Goal: Transaction & Acquisition: Purchase product/service

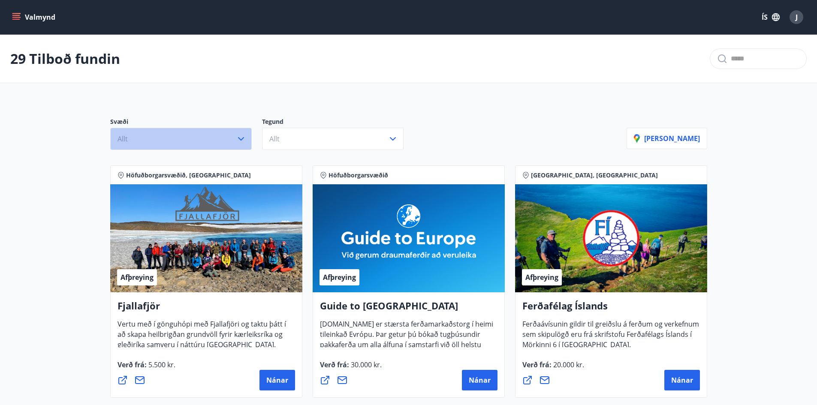
click at [239, 138] on icon "button" at bounding box center [241, 139] width 10 height 10
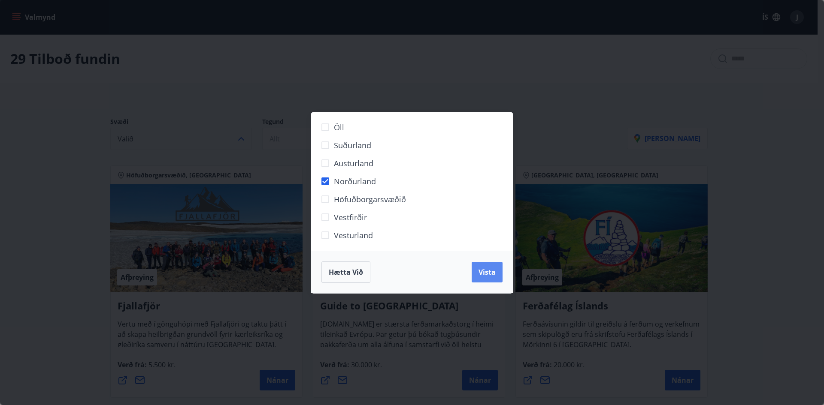
click at [488, 273] on span "Vista" at bounding box center [486, 272] width 17 height 9
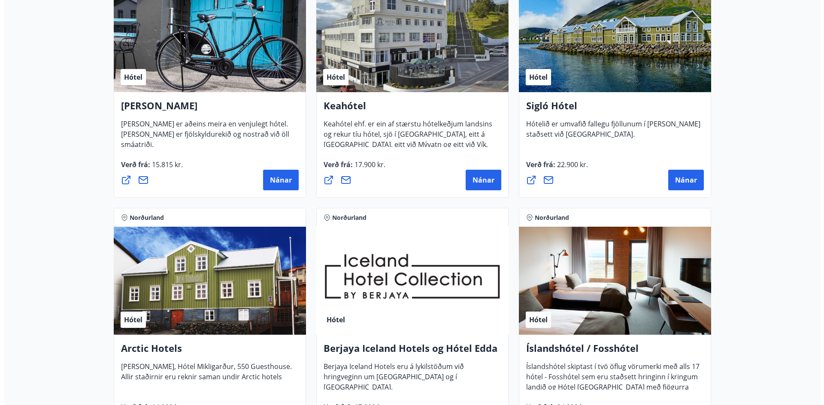
scroll to position [257, 0]
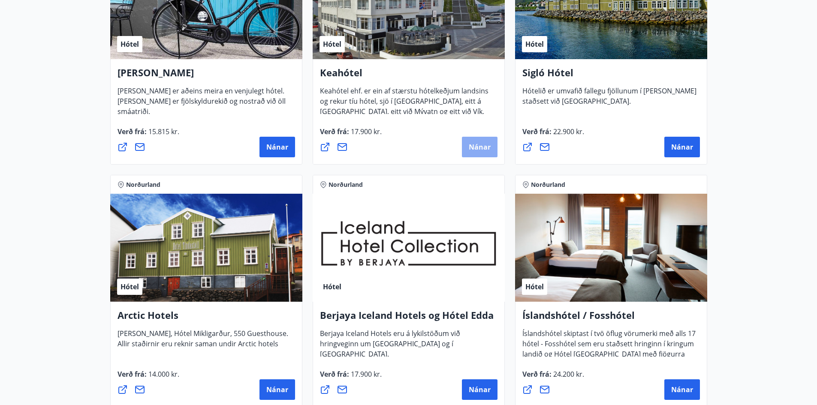
click at [475, 146] on span "Nánar" at bounding box center [480, 146] width 22 height 9
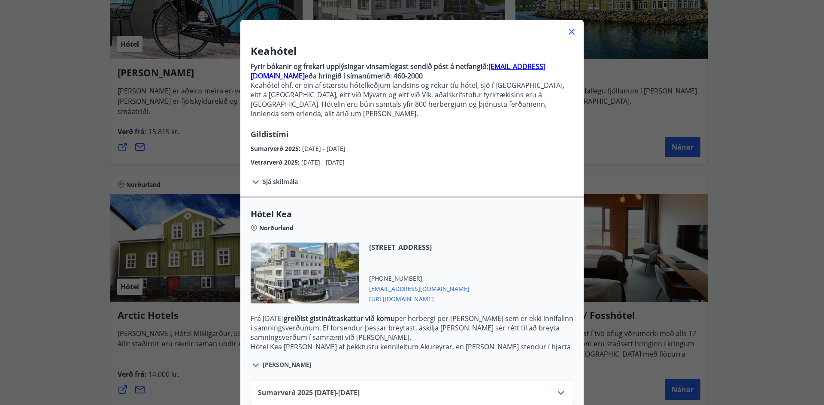
scroll to position [0, 0]
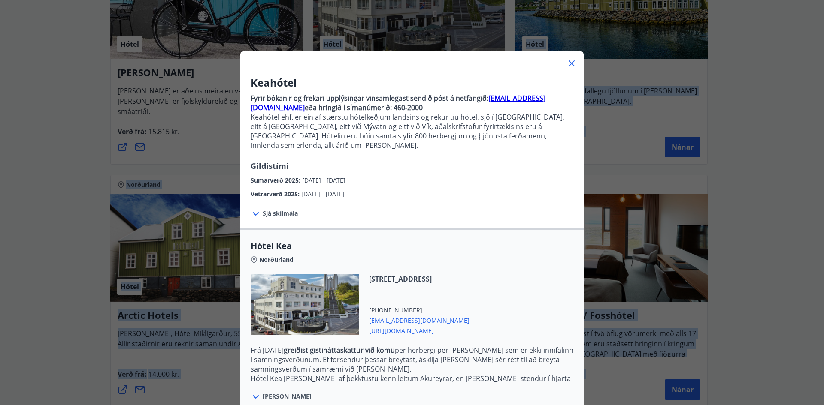
drag, startPoint x: 439, startPoint y: 30, endPoint x: 440, endPoint y: -1, distance: 31.3
click at [440, 0] on html "Valmynd ÍS J 8 Tilboð fundin Svæði Valið Tegund Allt Hreinsa síu Norðurland Sýn…" at bounding box center [412, 252] width 824 height 1018
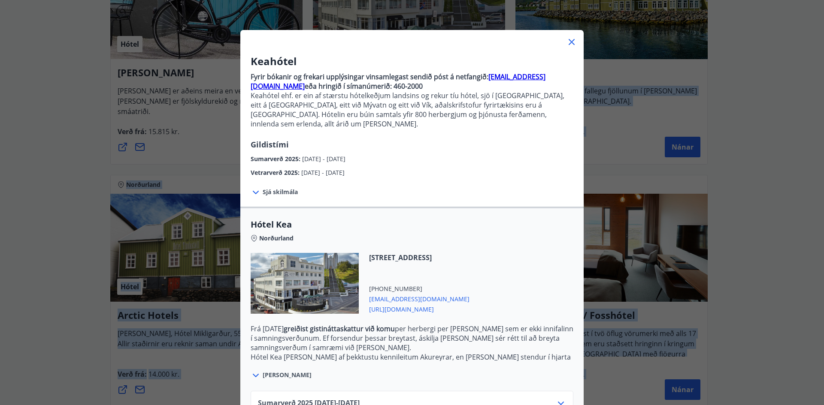
scroll to position [75, 0]
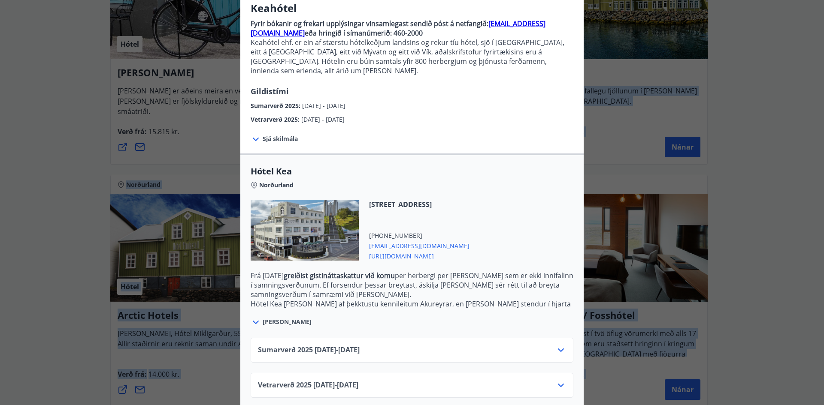
click at [556, 345] on icon at bounding box center [561, 350] width 10 height 10
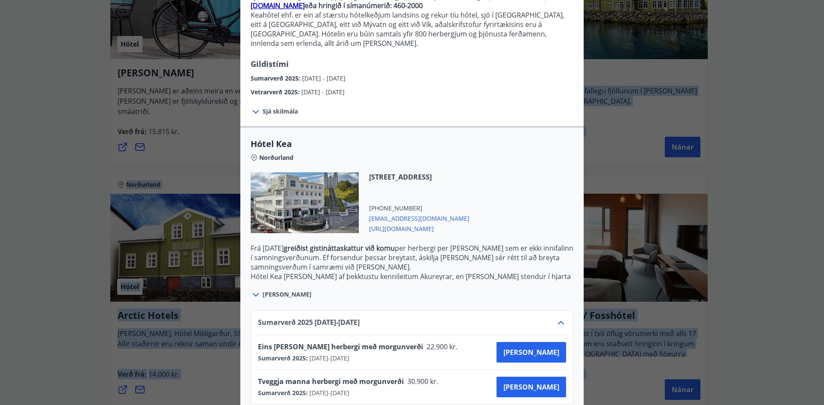
scroll to position [118, 0]
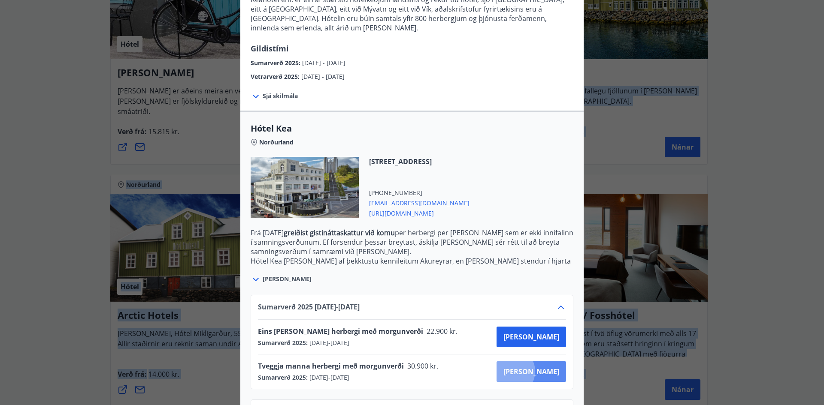
click at [540, 367] on span "[PERSON_NAME]" at bounding box center [531, 371] width 56 height 9
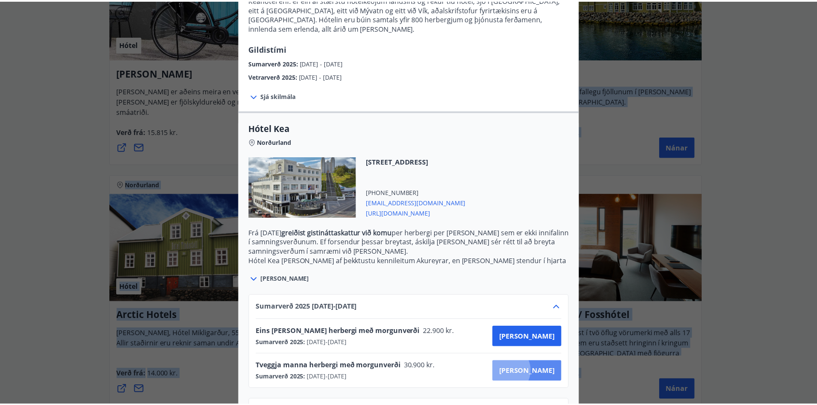
scroll to position [1, 0]
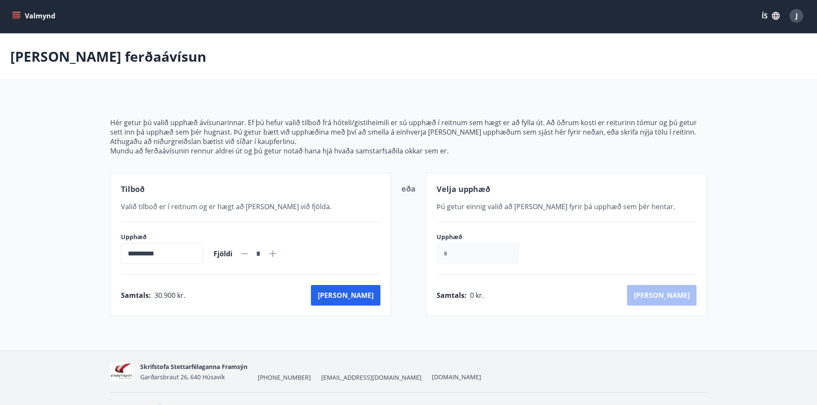
click at [529, 315] on div "Velja upphæð Þú getur einnig valið að kaupa fyrir þá upphæð sem þér hentar. Upp…" at bounding box center [566, 245] width 281 height 144
click at [657, 63] on div "[PERSON_NAME] ferðaávísun" at bounding box center [408, 56] width 817 height 47
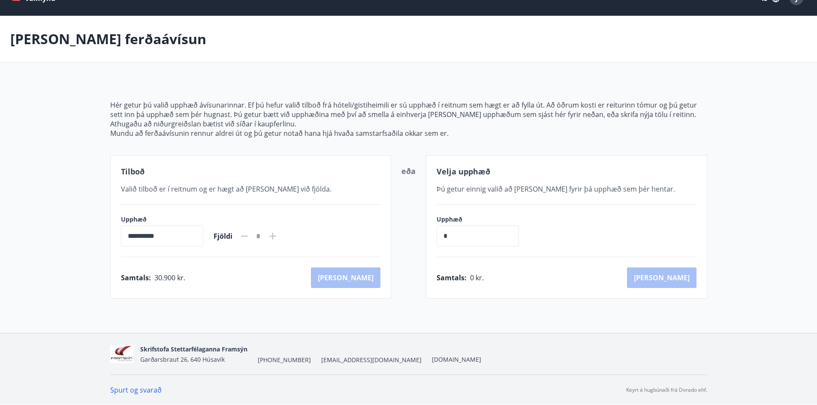
click at [554, 306] on div "**********" at bounding box center [408, 174] width 817 height 317
click at [584, 290] on div "Velja upphæð Þú getur einnig valið að kaupa fyrir þá upphæð sem þér hentar. Upp…" at bounding box center [566, 227] width 281 height 144
click at [578, 287] on div "Samtals : 0 kr. Kaup" at bounding box center [567, 278] width 260 height 21
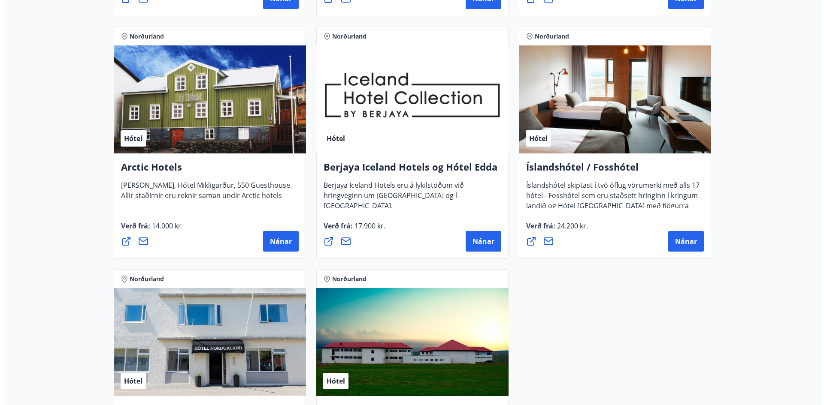
scroll to position [405, 0]
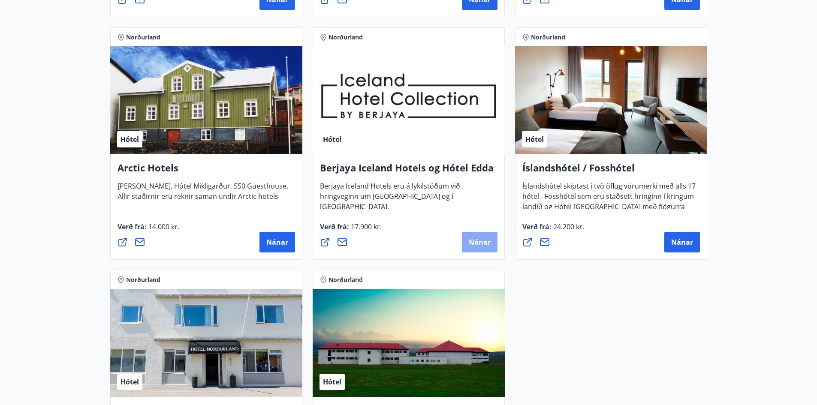
click at [484, 242] on span "Nánar" at bounding box center [480, 242] width 22 height 9
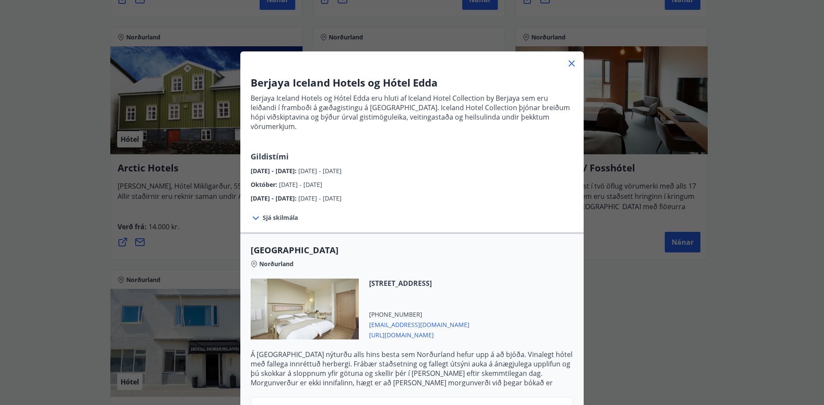
scroll to position [129, 0]
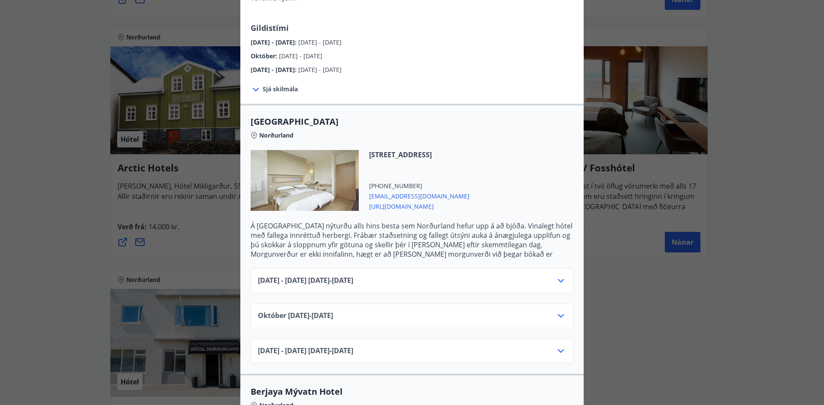
click at [550, 311] on div "Október 01.10.25 - 31.10.25" at bounding box center [412, 319] width 308 height 17
click at [557, 311] on icon at bounding box center [561, 316] width 10 height 10
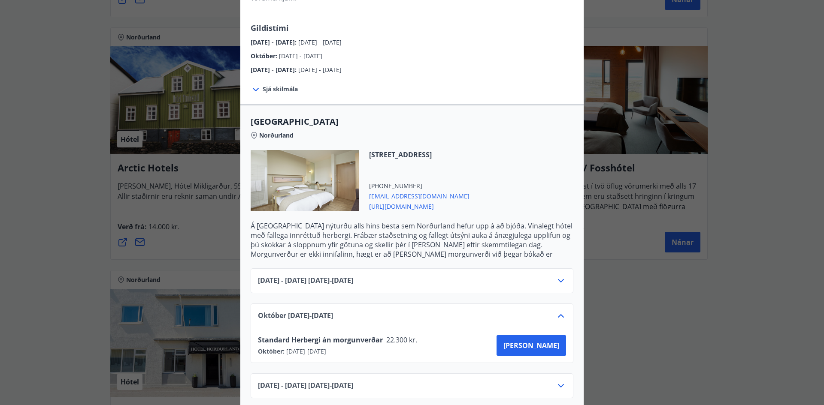
click at [559, 276] on icon at bounding box center [561, 281] width 10 height 10
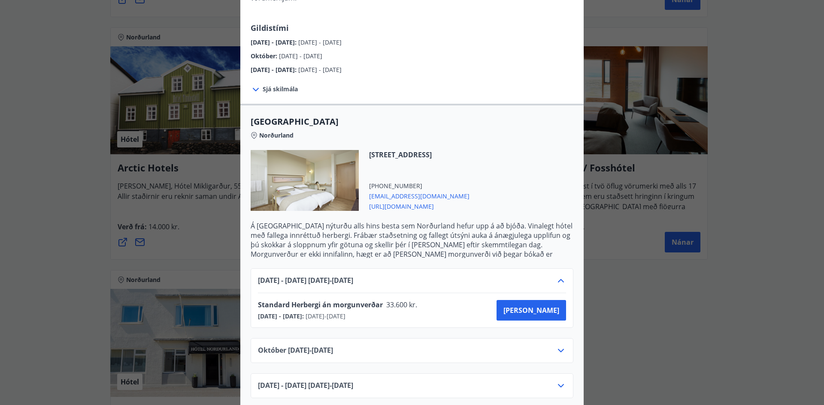
click at [556, 276] on icon at bounding box center [561, 281] width 10 height 10
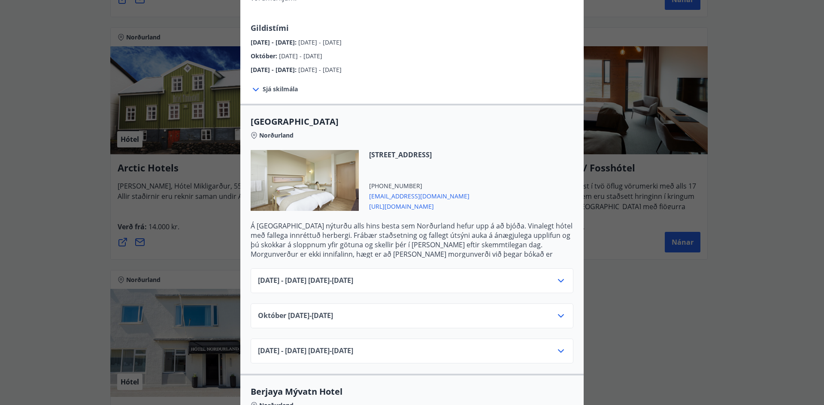
click at [557, 276] on icon at bounding box center [561, 281] width 10 height 10
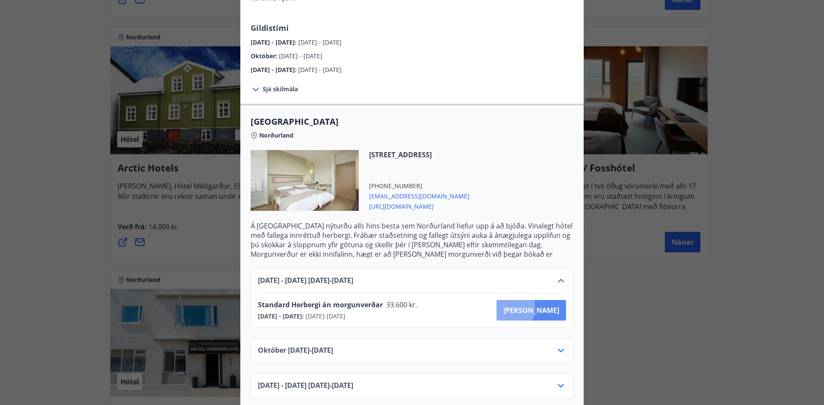
click at [535, 306] on span "[PERSON_NAME]" at bounding box center [531, 310] width 56 height 9
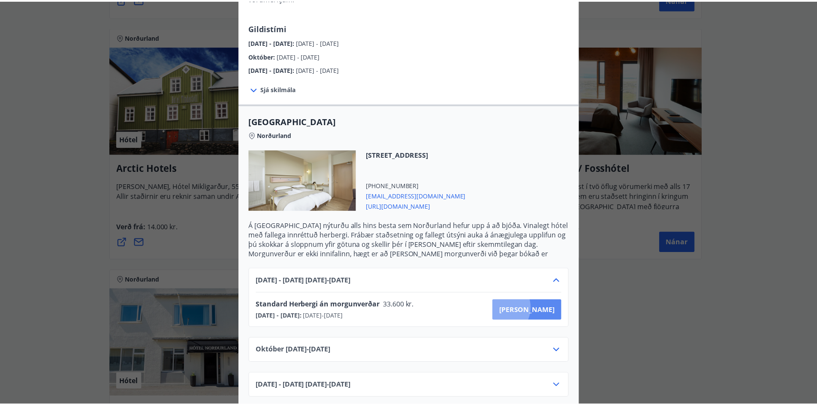
scroll to position [1, 0]
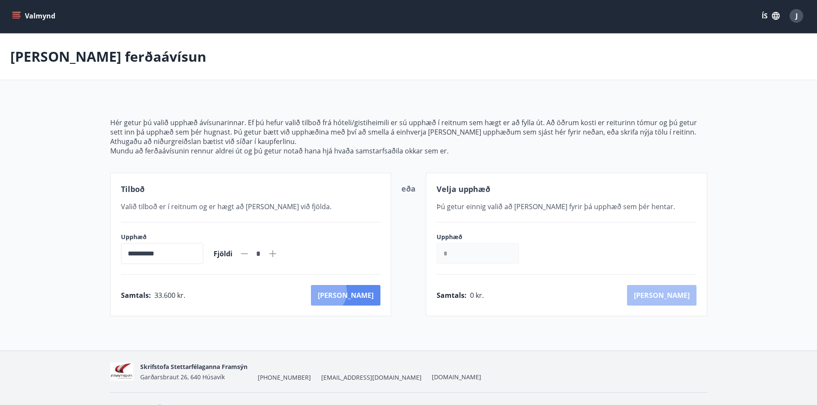
click at [361, 292] on button "[PERSON_NAME]" at bounding box center [345, 295] width 69 height 21
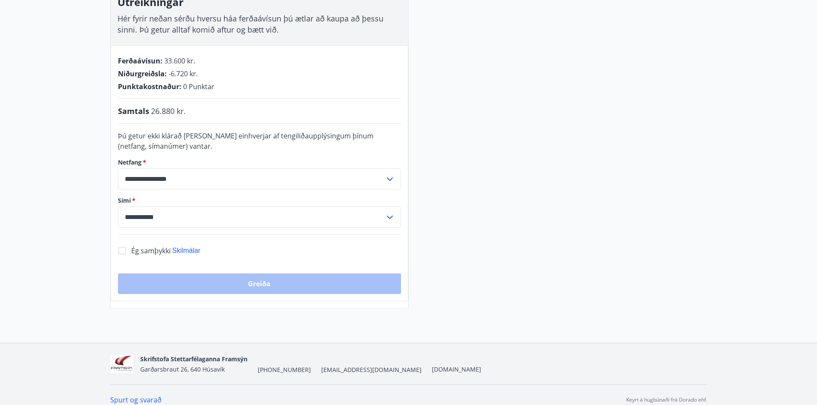
scroll to position [161, 0]
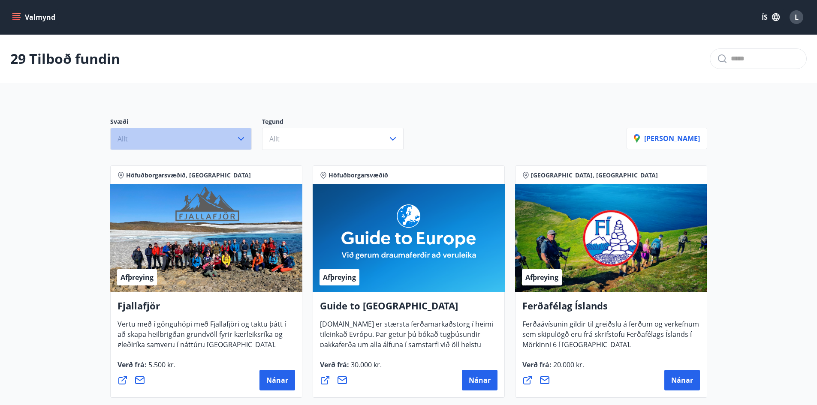
click at [239, 137] on icon "button" at bounding box center [241, 139] width 10 height 10
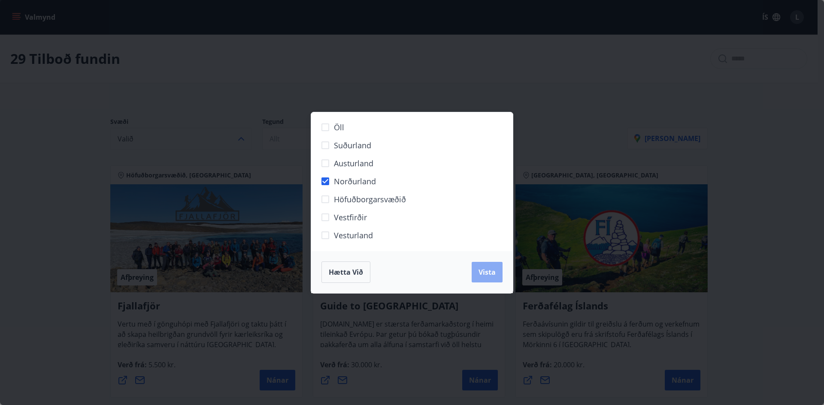
click at [484, 271] on span "Vista" at bounding box center [486, 272] width 17 height 9
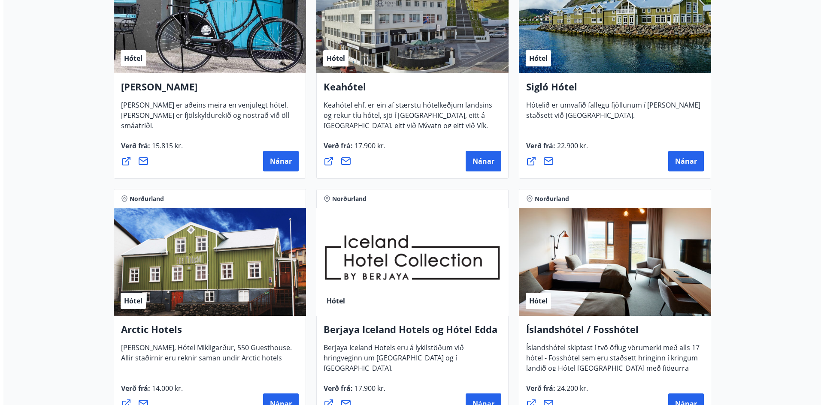
scroll to position [228, 0]
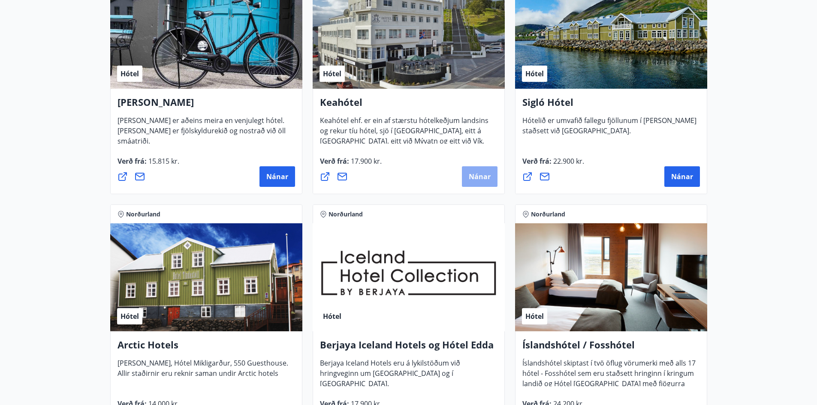
click at [469, 175] on span "Nánar" at bounding box center [480, 176] width 22 height 9
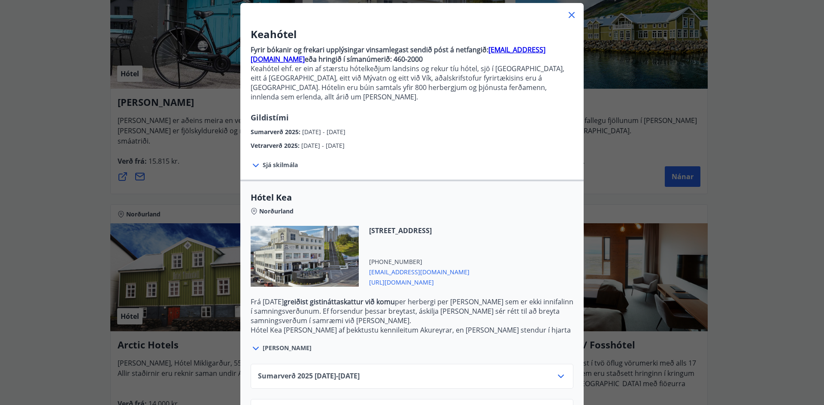
scroll to position [75, 0]
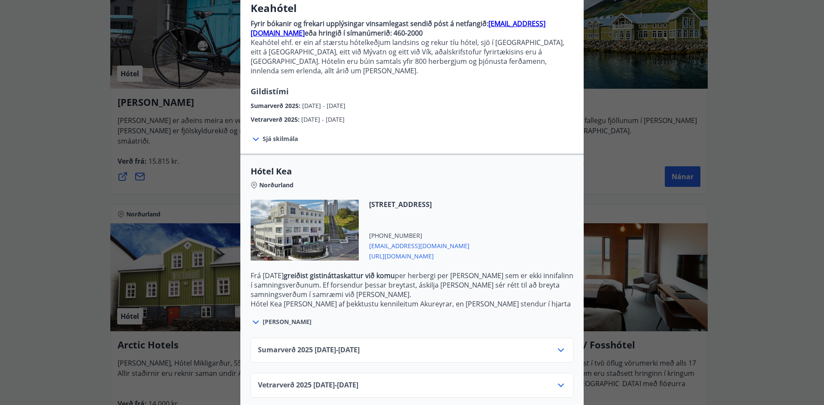
click at [558, 384] on icon at bounding box center [561, 385] width 6 height 3
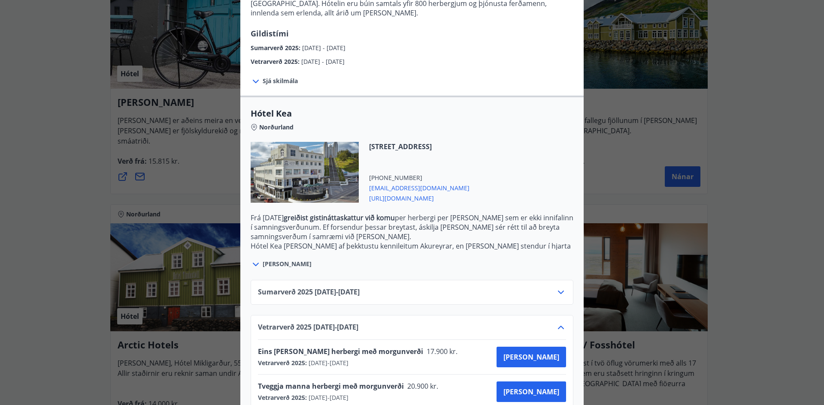
scroll to position [144, 0]
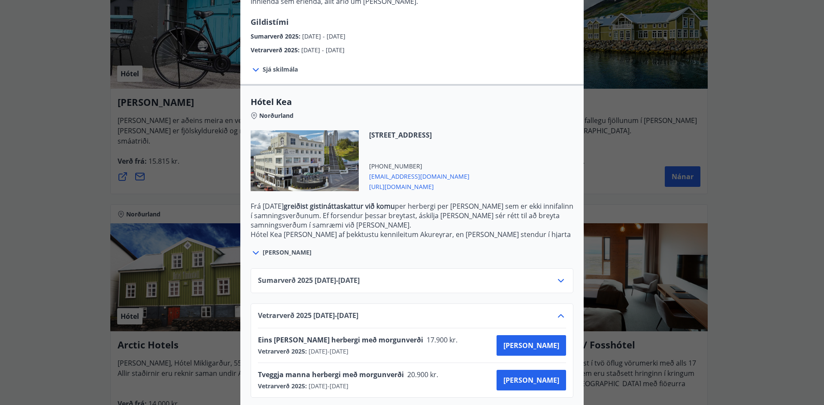
click at [558, 279] on icon at bounding box center [561, 280] width 6 height 3
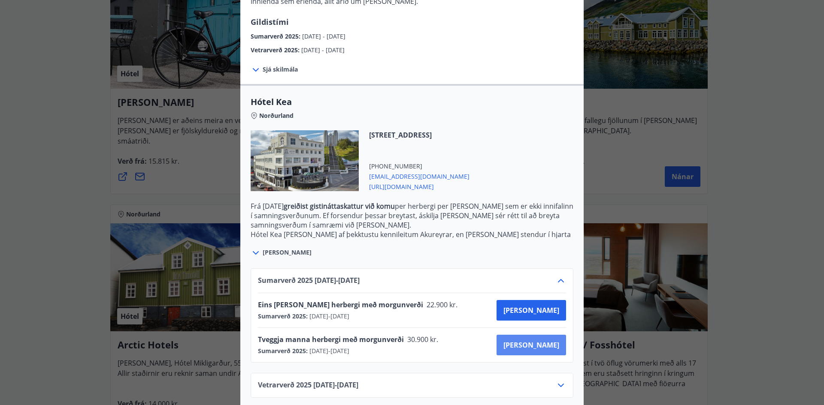
click at [544, 341] on span "[PERSON_NAME]" at bounding box center [531, 345] width 56 height 9
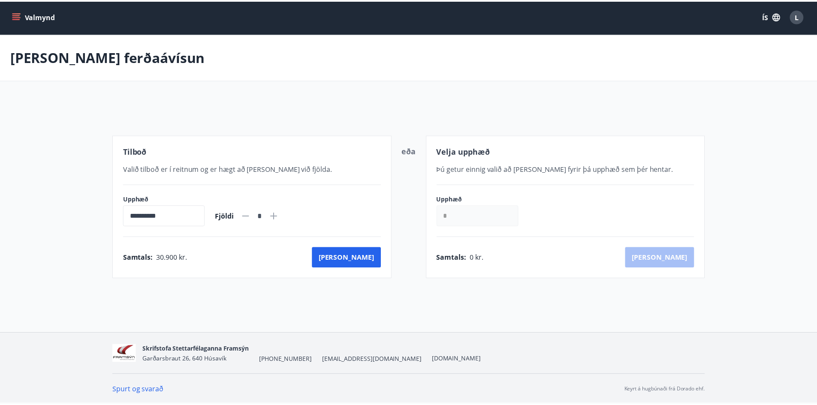
scroll to position [1, 0]
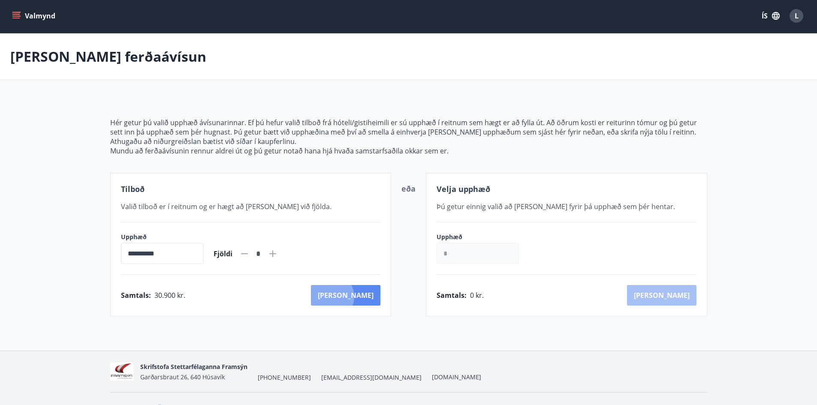
click at [369, 297] on button "[PERSON_NAME]" at bounding box center [345, 295] width 69 height 21
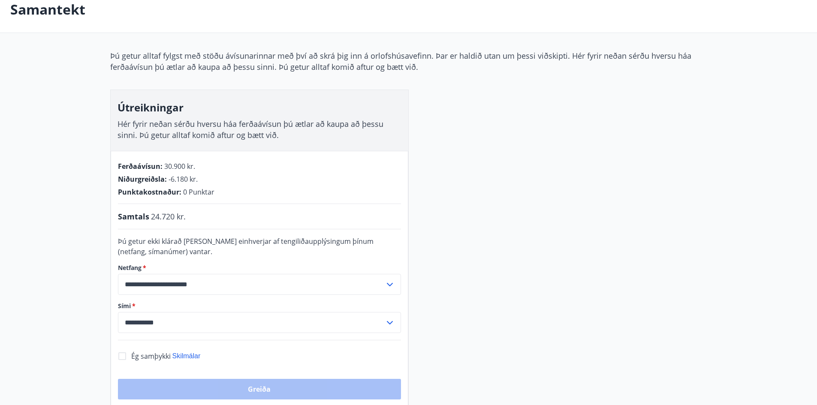
scroll to position [78, 0]
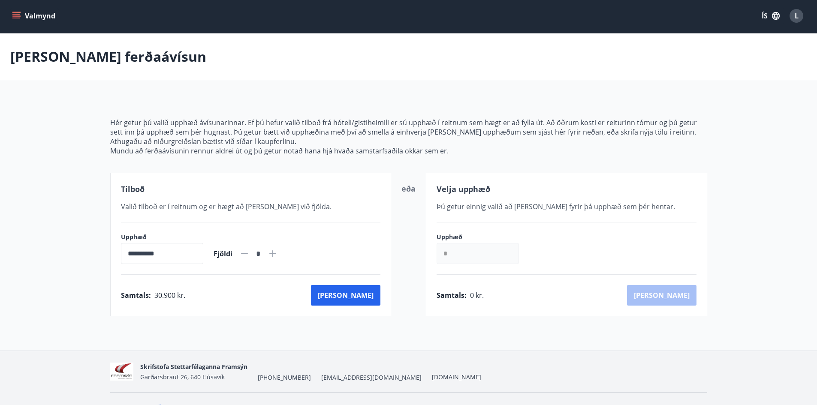
scroll to position [19, 0]
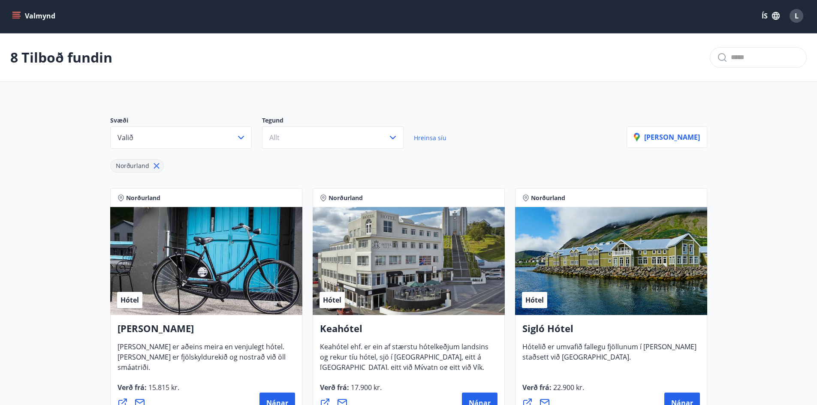
scroll to position [78, 0]
